Goal: Transaction & Acquisition: Purchase product/service

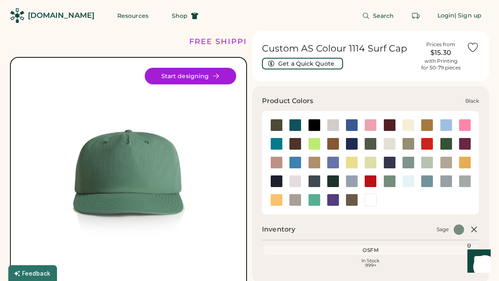
click at [313, 126] on div at bounding box center [314, 125] width 12 height 12
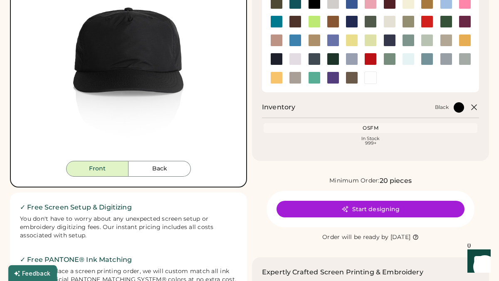
scroll to position [124, 0]
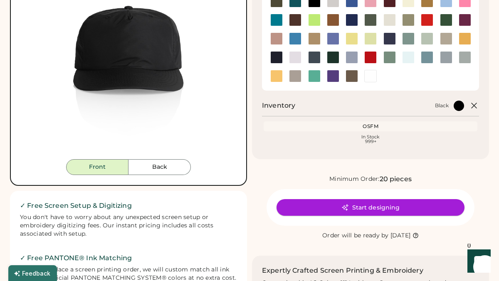
click at [360, 203] on button "Start designing" at bounding box center [370, 207] width 188 height 17
